Goal: Information Seeking & Learning: Learn about a topic

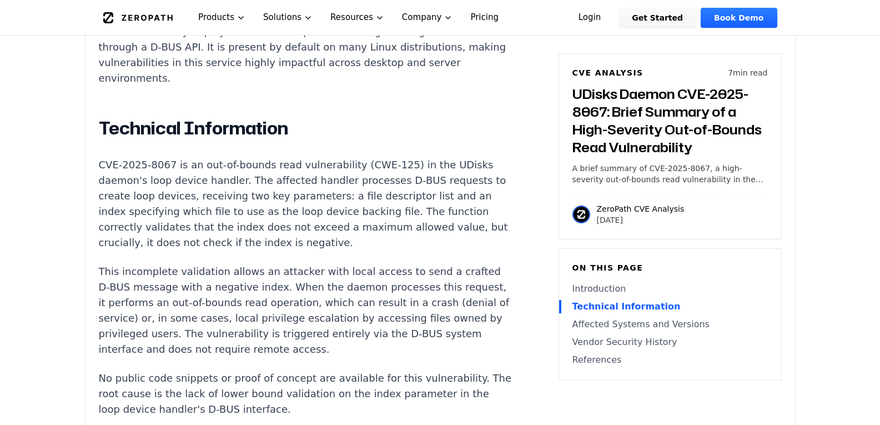
scroll to position [944, 0]
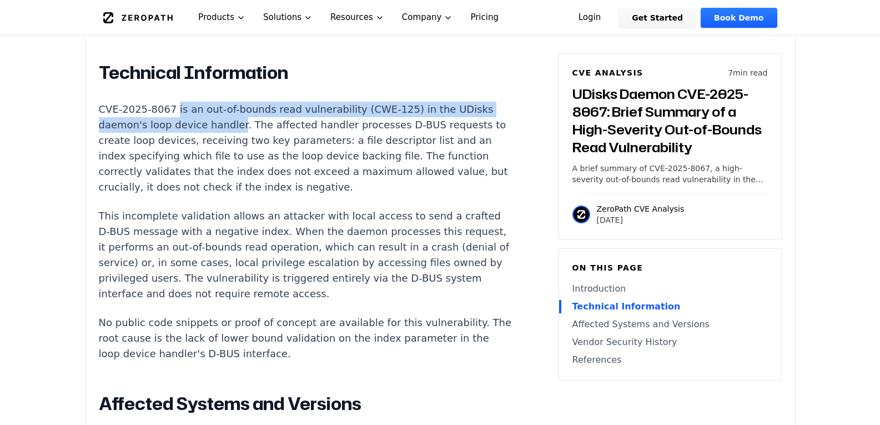
drag, startPoint x: 169, startPoint y: 113, endPoint x: 232, endPoint y: 124, distance: 64.2
click at [232, 124] on p "CVE-2025-8067 is an out-of-bounds read vulnerability (CWE-125) in the UDisks da…" at bounding box center [305, 148] width 413 height 93
copy p "is an out-of-bounds read vulnerability (CWE-125) in the UDisks daemon's loop de…"
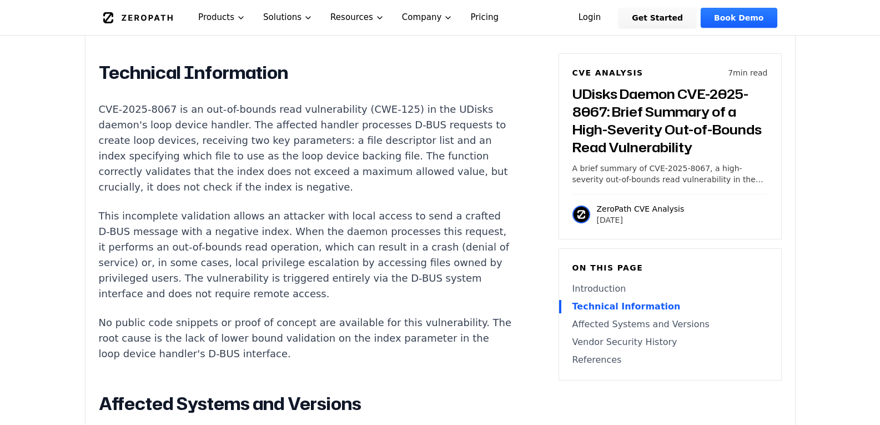
click at [239, 131] on p "CVE-2025-8067 is an out-of-bounds read vulnerability (CWE-125) in the UDisks da…" at bounding box center [305, 148] width 413 height 93
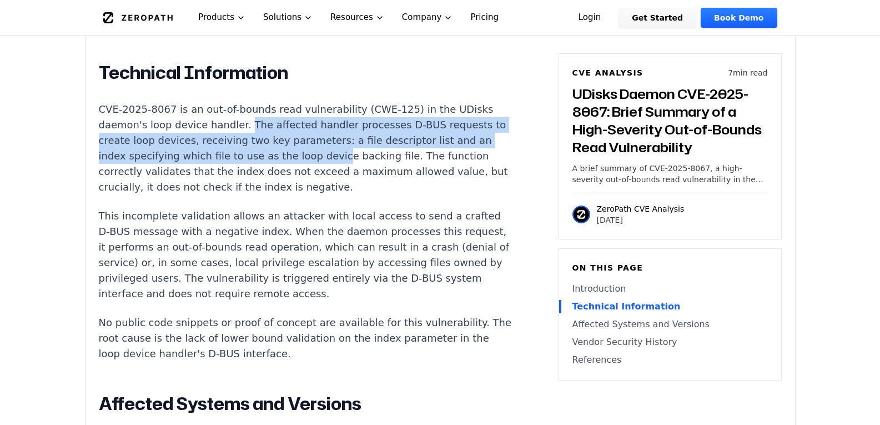
drag, startPoint x: 236, startPoint y: 129, endPoint x: 333, endPoint y: 165, distance: 103.7
click at [333, 165] on p "CVE-2025-8067 is an out-of-bounds read vulnerability (CWE-125) in the UDisks da…" at bounding box center [305, 148] width 413 height 93
click at [242, 140] on p "CVE-2025-8067 is an out-of-bounds read vulnerability (CWE-125) in the UDisks da…" at bounding box center [305, 148] width 413 height 93
drag, startPoint x: 240, startPoint y: 128, endPoint x: 236, endPoint y: 162, distance: 34.1
click at [236, 162] on p "CVE-2025-8067 is an out-of-bounds read vulnerability (CWE-125) in the UDisks da…" at bounding box center [305, 148] width 413 height 93
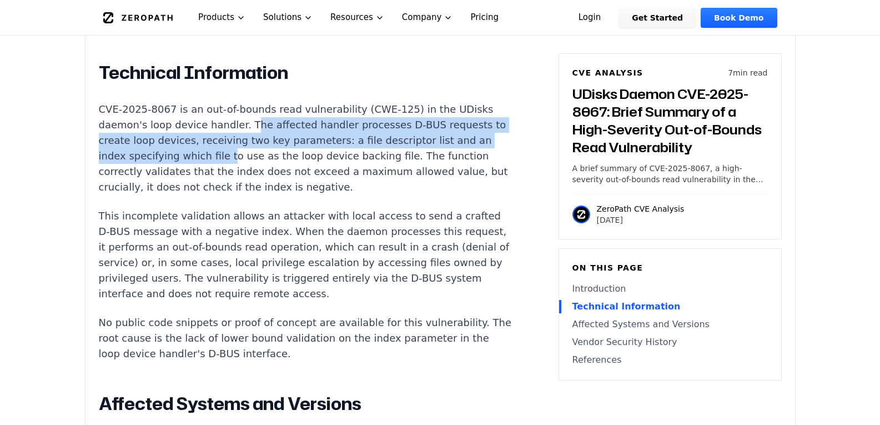
click at [246, 129] on p "CVE-2025-8067 is an out-of-bounds read vulnerability (CWE-125) in the UDisks da…" at bounding box center [305, 148] width 413 height 93
drag, startPoint x: 238, startPoint y: 133, endPoint x: 271, endPoint y: 154, distance: 38.7
click at [271, 154] on p "CVE-2025-8067 is an out-of-bounds read vulnerability (CWE-125) in the UDisks da…" at bounding box center [305, 148] width 413 height 93
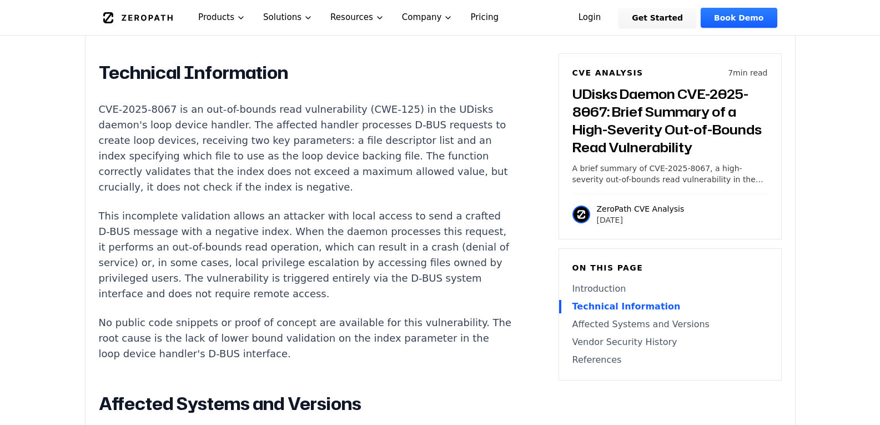
click at [715, 176] on p "A brief summary of CVE-2025-8067, a high-severity out-of-bounds read vulnerabil…" at bounding box center [670, 174] width 195 height 22
drag, startPoint x: 705, startPoint y: 181, endPoint x: 730, endPoint y: 178, distance: 25.7
click at [734, 183] on p "A brief summary of CVE-2025-8067, a high-severity out-of-bounds read vulnerabil…" at bounding box center [670, 174] width 195 height 22
click at [670, 164] on p "A brief summary of CVE-2025-8067, a high-severity out-of-bounds read vulnerabil…" at bounding box center [670, 174] width 195 height 22
click at [606, 156] on h3 "UDisks Daemon CVE-2025-8067: Brief Summary of a High-Severity Out-of-Bounds Rea…" at bounding box center [670, 120] width 195 height 71
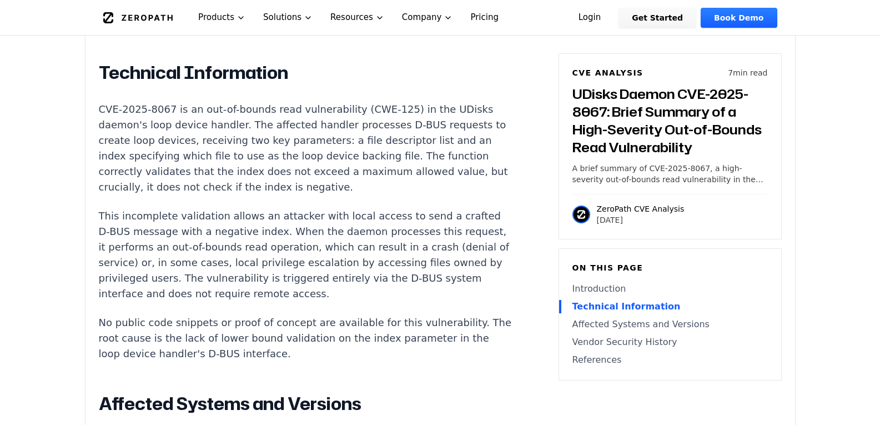
click at [606, 119] on h3 "UDisks Daemon CVE-2025-8067: Brief Summary of a High-Severity Out-of-Bounds Rea…" at bounding box center [670, 120] width 195 height 71
click at [657, 152] on h3 "UDisks Daemon CVE-2025-8067: Brief Summary of a High-Severity Out-of-Bounds Rea…" at bounding box center [670, 120] width 195 height 71
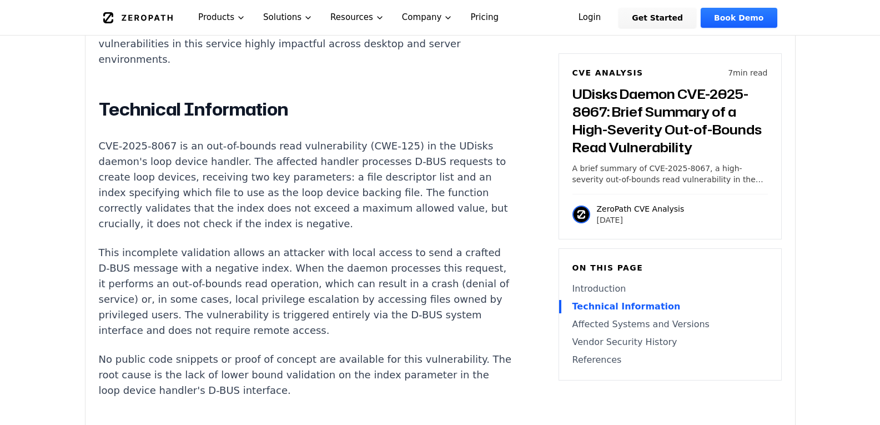
scroll to position [889, 0]
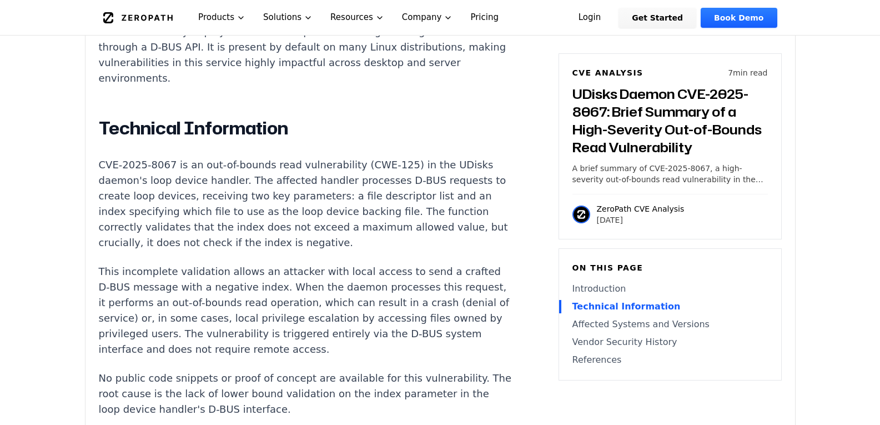
drag, startPoint x: 654, startPoint y: 109, endPoint x: 638, endPoint y: 121, distance: 19.6
click at [653, 109] on h3 "UDisks Daemon CVE-2025-8067: Brief Summary of a High-Severity Out-of-Bounds Rea…" at bounding box center [670, 120] width 195 height 71
click at [616, 139] on h3 "UDisks Daemon CVE-2025-8067: Brief Summary of a High-Severity Out-of-Bounds Rea…" at bounding box center [670, 120] width 195 height 71
click at [623, 215] on p "[DATE]" at bounding box center [641, 219] width 88 height 11
click at [642, 204] on p "ZeroPath CVE Analysis" at bounding box center [641, 208] width 88 height 11
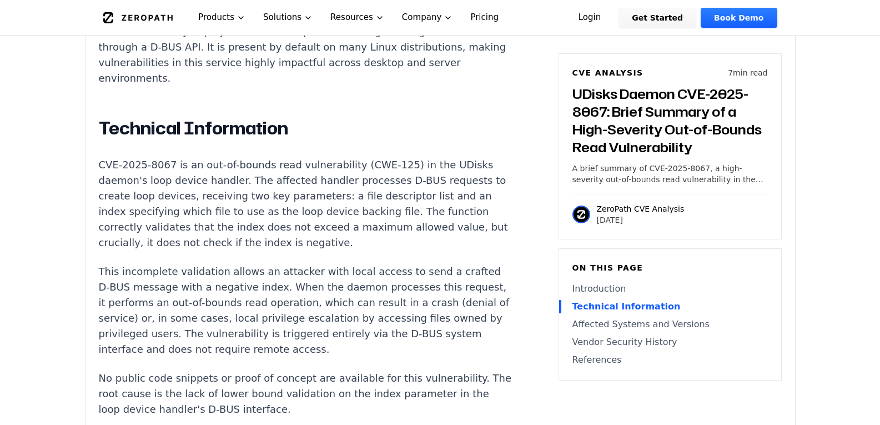
click at [628, 220] on p "[DATE]" at bounding box center [641, 219] width 88 height 11
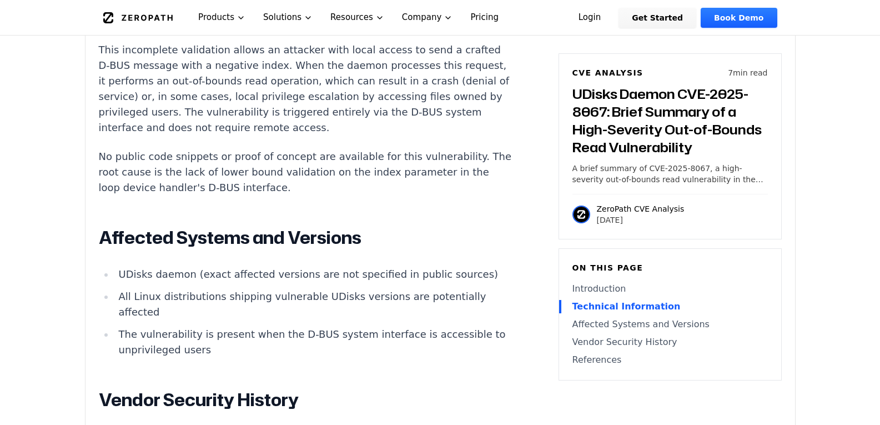
scroll to position [1111, 0]
click at [621, 193] on div "CVE Analysis 7 min read UDisks Daemon CVE-2025-8067: Brief Summary of a High-Se…" at bounding box center [670, 146] width 223 height 186
click at [600, 116] on h3 "UDisks Daemon CVE-2025-8067: Brief Summary of a High-Severity Out-of-Bounds Rea…" at bounding box center [670, 120] width 195 height 71
click at [595, 87] on h3 "UDisks Daemon CVE-2025-8067: Brief Summary of a High-Severity Out-of-Bounds Rea…" at bounding box center [670, 120] width 195 height 71
click at [601, 78] on h6 "CVE Analysis" at bounding box center [608, 72] width 71 height 11
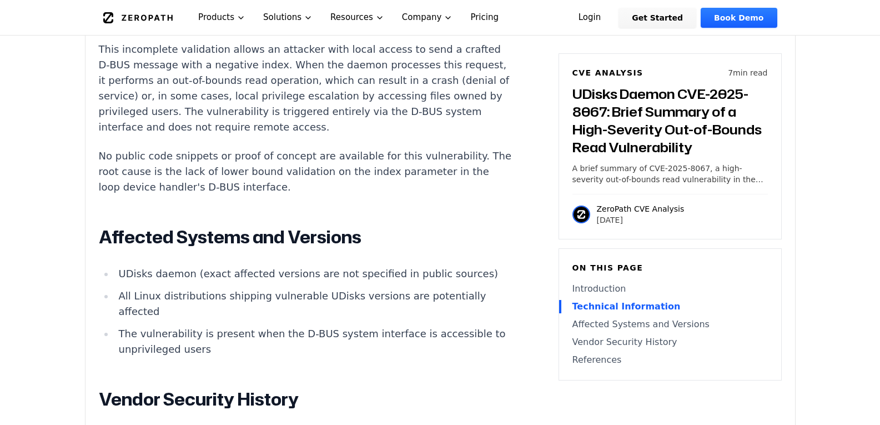
drag, startPoint x: 613, startPoint y: 91, endPoint x: 613, endPoint y: 110, distance: 19.4
click at [613, 101] on h3 "UDisks Daemon CVE-2025-8067: Brief Summary of a High-Severity Out-of-Bounds Rea…" at bounding box center [670, 120] width 195 height 71
click at [611, 118] on h3 "UDisks Daemon CVE-2025-8067: Brief Summary of a High-Severity Out-of-Bounds Rea…" at bounding box center [670, 120] width 195 height 71
drag, startPoint x: 610, startPoint y: 143, endPoint x: 617, endPoint y: 169, distance: 27.5
click at [610, 143] on h3 "UDisks Daemon CVE-2025-8067: Brief Summary of a High-Severity Out-of-Bounds Rea…" at bounding box center [670, 120] width 195 height 71
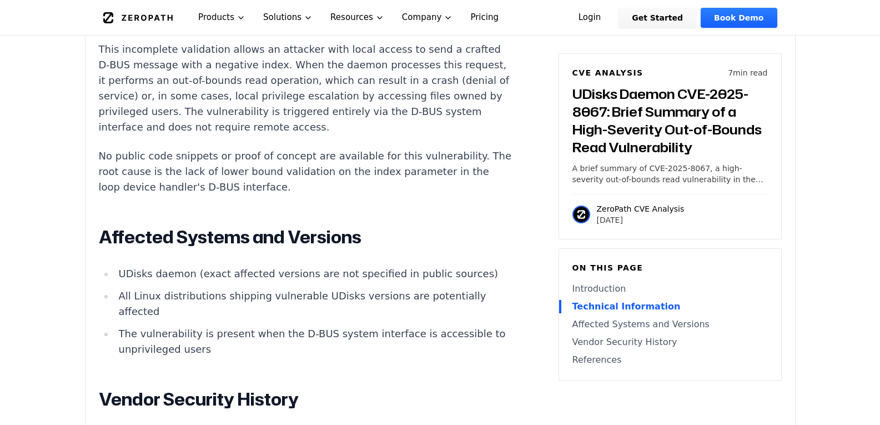
drag, startPoint x: 617, startPoint y: 169, endPoint x: 617, endPoint y: 182, distance: 12.8
click at [617, 179] on p "A brief summary of CVE-2025-8067, a high-severity out-of-bounds read vulnerabil…" at bounding box center [670, 174] width 195 height 22
click at [616, 200] on div "ZeroPath CVE Analysis [DATE]" at bounding box center [670, 210] width 195 height 32
drag, startPoint x: 619, startPoint y: 177, endPoint x: 623, endPoint y: 197, distance: 20.3
click at [623, 197] on div "CVE Analysis 7 min read UDisks Daemon CVE-2025-8067: Brief Summary of a High-Se…" at bounding box center [670, 146] width 223 height 186
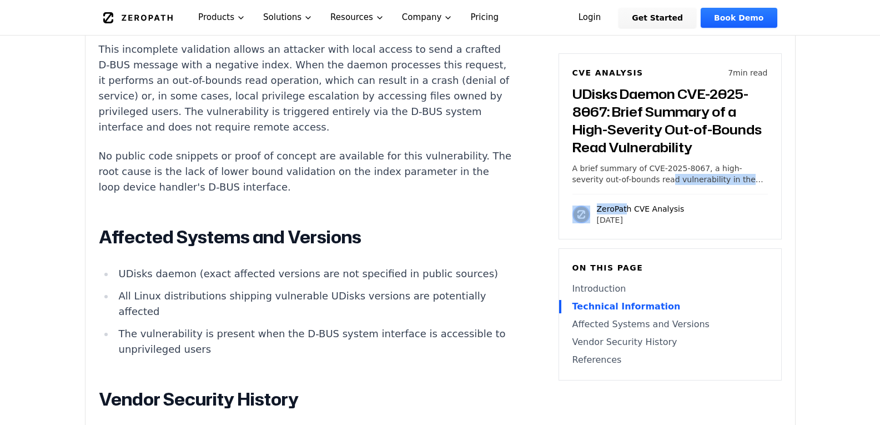
click at [689, 177] on p "A brief summary of CVE-2025-8067, a high-severity out-of-bounds read vulnerabil…" at bounding box center [670, 174] width 195 height 22
drag, startPoint x: 720, startPoint y: 171, endPoint x: 778, endPoint y: 177, distance: 58.0
click at [730, 172] on p "A brief summary of CVE-2025-8067, a high-severity out-of-bounds read vulnerabil…" at bounding box center [670, 174] width 195 height 22
click at [766, 181] on p "A brief summary of CVE-2025-8067, a high-severity out-of-bounds read vulnerabil…" at bounding box center [670, 174] width 195 height 22
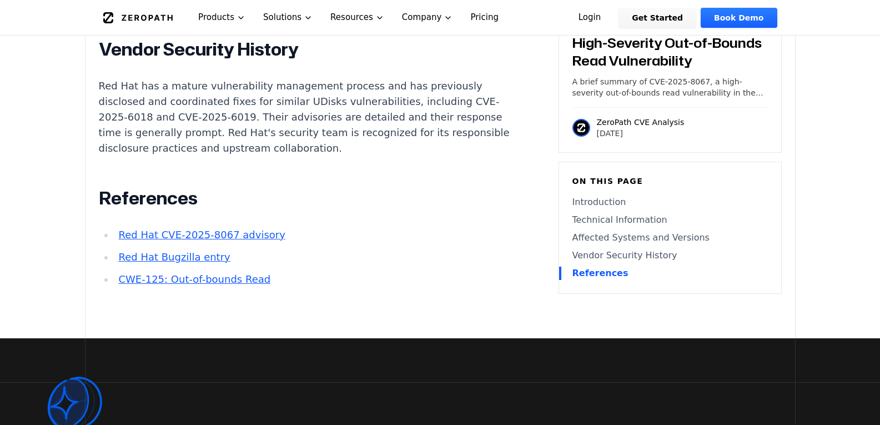
scroll to position [1444, 0]
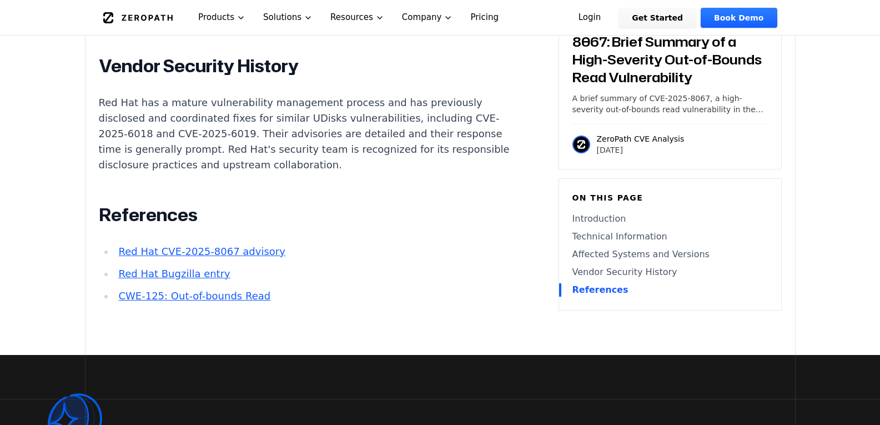
click at [212, 257] on link "Red Hat CVE-2025-8067 advisory" at bounding box center [201, 251] width 167 height 12
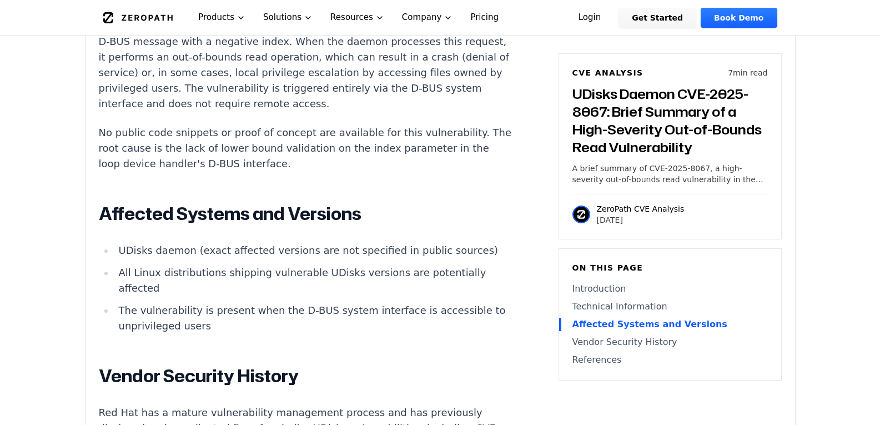
scroll to position [944, 0]
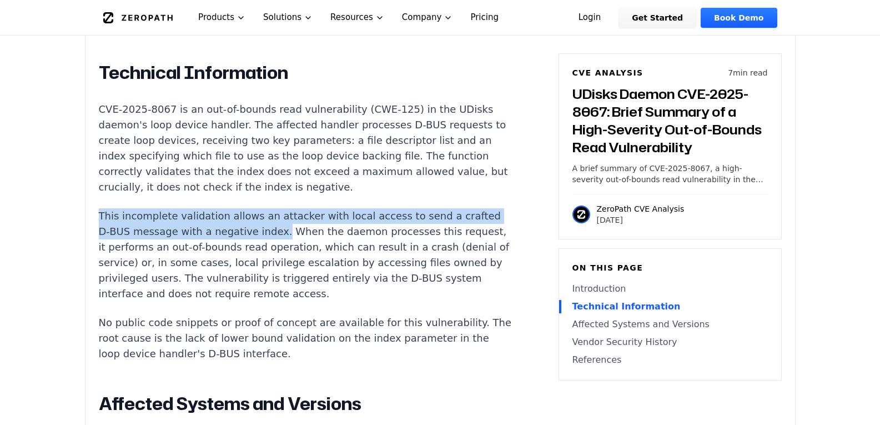
drag, startPoint x: 99, startPoint y: 219, endPoint x: 268, endPoint y: 233, distance: 168.9
click at [268, 233] on p "This incomplete validation allows an attacker with local access to send a craft…" at bounding box center [305, 254] width 413 height 93
copy p "This incomplete validation allows an attacker with local access to send a craft…"
click at [168, 223] on p "This incomplete validation allows an attacker with local access to send a craft…" at bounding box center [305, 254] width 413 height 93
drag, startPoint x: 99, startPoint y: 220, endPoint x: 271, endPoint y: 239, distance: 173.2
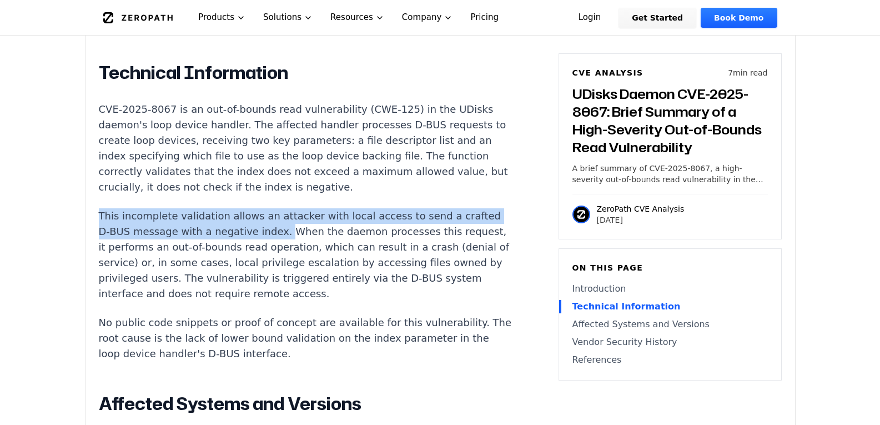
click at [271, 239] on p "This incomplete validation allows an attacker with local access to send a craft…" at bounding box center [305, 254] width 413 height 93
copy p "This incomplete validation allows an attacker with local access to send a craft…"
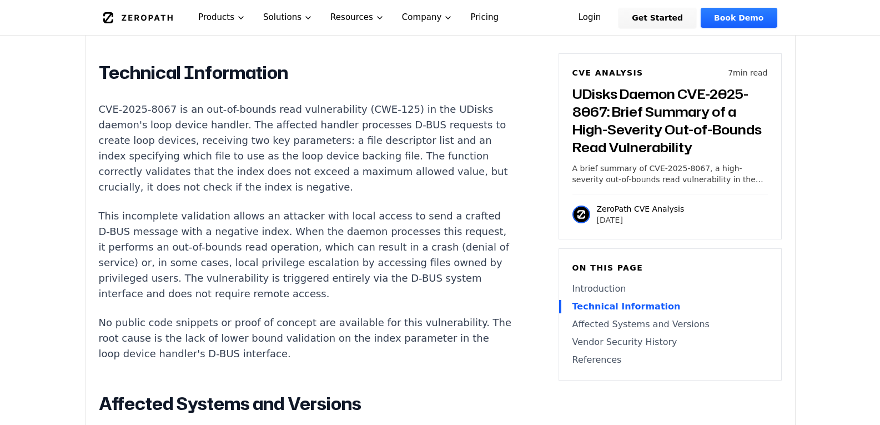
click at [277, 238] on p "This incomplete validation allows an attacker with local access to send a craft…" at bounding box center [305, 254] width 413 height 93
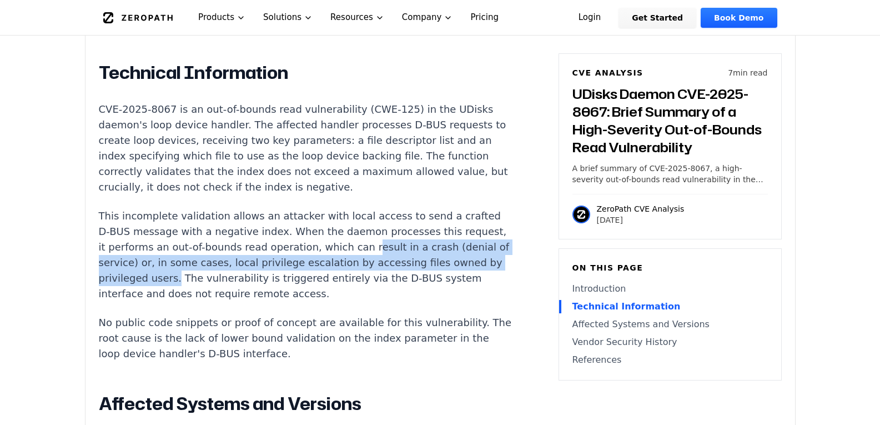
drag, startPoint x: 388, startPoint y: 249, endPoint x: 281, endPoint y: 276, distance: 110.5
click at [281, 276] on p "This incomplete validation allows an attacker with local access to send a craft…" at bounding box center [305, 254] width 413 height 93
copy p "esult in a crash (denial of service) or, in some cases, local privilege escalat…"
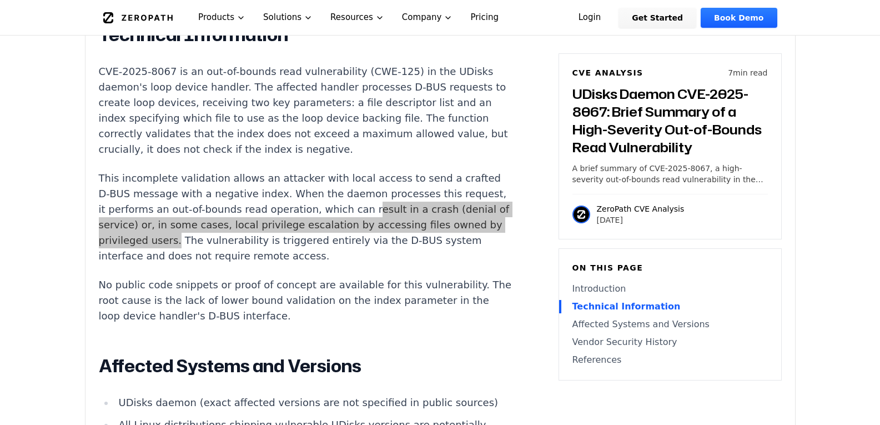
scroll to position [1000, 0]
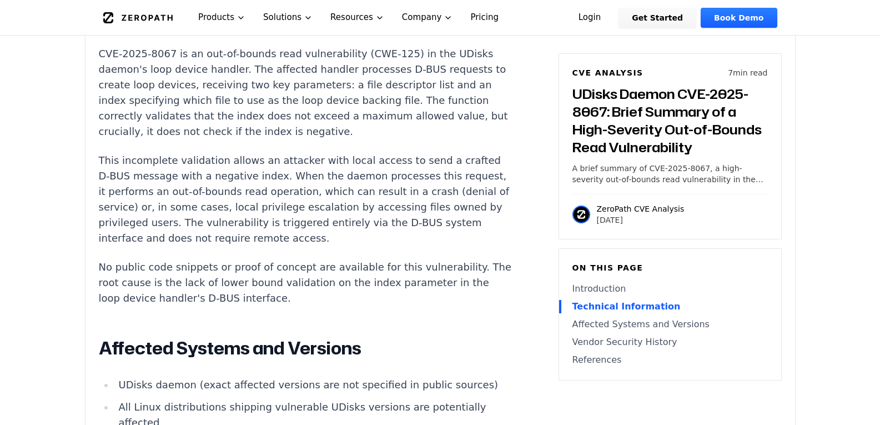
click at [385, 123] on p "CVE-2025-8067 is an out-of-bounds read vulnerability (CWE-125) in the UDisks da…" at bounding box center [305, 92] width 413 height 93
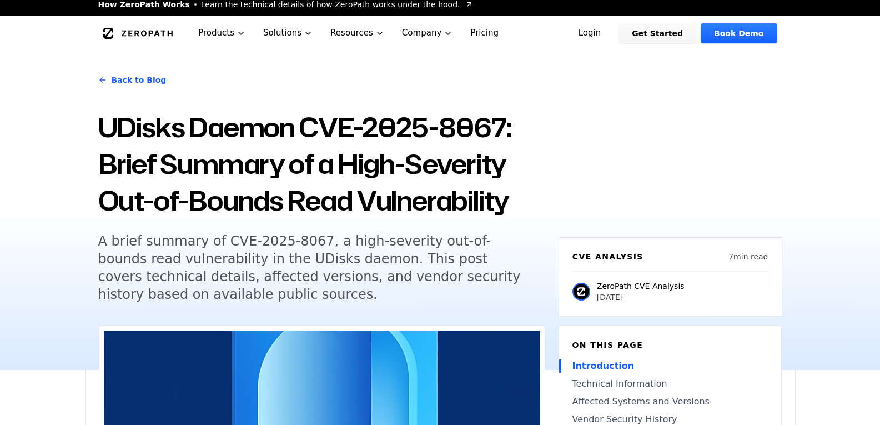
scroll to position [0, 0]
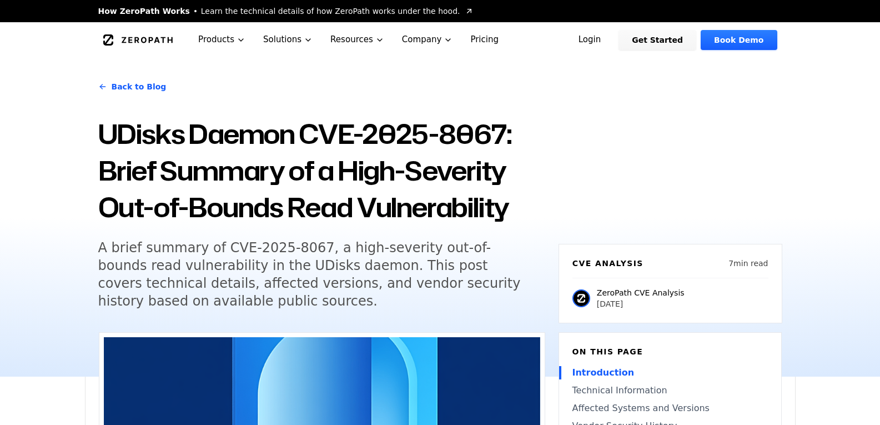
drag, startPoint x: 525, startPoint y: 132, endPoint x: 509, endPoint y: 141, distance: 18.2
click at [509, 141] on h1 "UDisks Daemon CVE-2025-8067: Brief Summary of a High-Severity Out-of-Bounds Rea…" at bounding box center [321, 171] width 447 height 110
click at [513, 139] on h1 "UDisks Daemon CVE-2025-8067: Brief Summary of a High-Severity Out-of-Bounds Rea…" at bounding box center [321, 171] width 447 height 110
drag, startPoint x: 525, startPoint y: 133, endPoint x: 505, endPoint y: 134, distance: 20.1
click at [505, 134] on h1 "UDisks Daemon CVE-2025-8067: Brief Summary of a High-Severity Out-of-Bounds Rea…" at bounding box center [321, 171] width 447 height 110
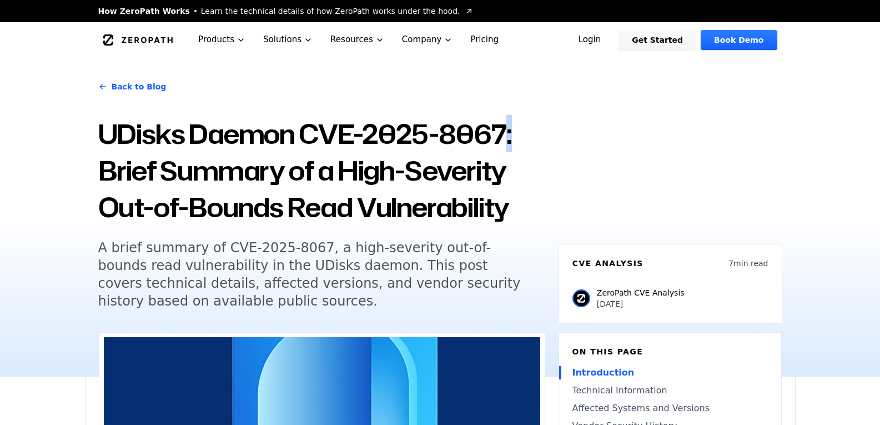
click at [538, 150] on h1 "UDisks Daemon CVE-2025-8067: Brief Summary of a High-Severity Out-of-Bounds Rea…" at bounding box center [321, 171] width 447 height 110
drag, startPoint x: 524, startPoint y: 139, endPoint x: 507, endPoint y: 139, distance: 17.2
click at [507, 139] on h1 "UDisks Daemon CVE-2025-8067: Brief Summary of a High-Severity Out-of-Bounds Rea…" at bounding box center [321, 171] width 447 height 110
click at [597, 133] on div "Back to Blog UDisks Daemon CVE-2025-8067: Brief Summary of a High-Severity Out-…" at bounding box center [440, 217] width 711 height 319
